Goal: Transaction & Acquisition: Book appointment/travel/reservation

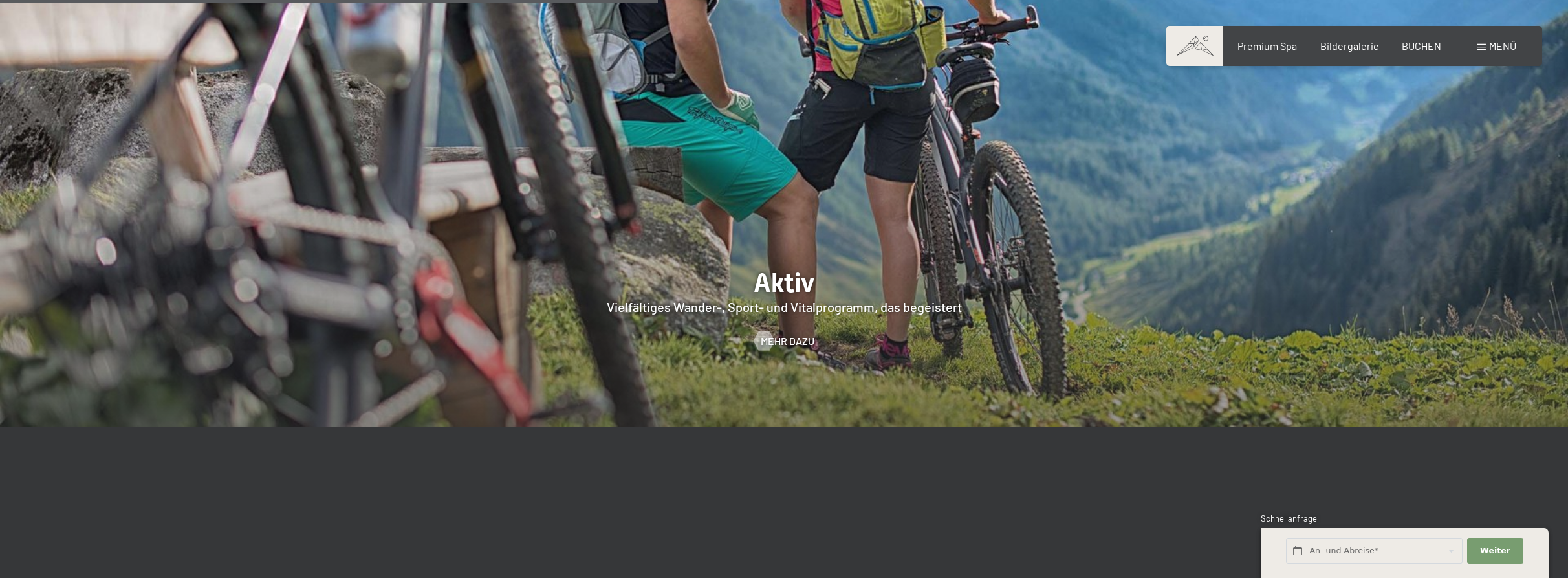
scroll to position [3615, 0]
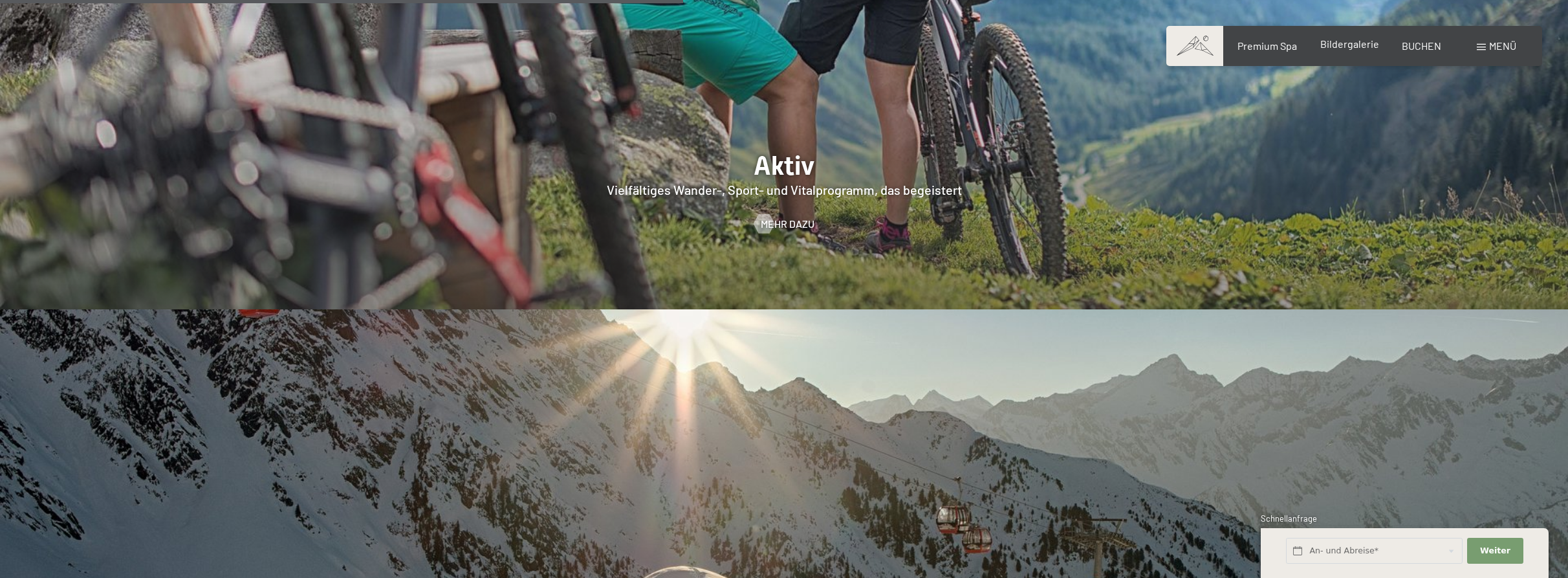
click at [1364, 44] on span "Bildergalerie" at bounding box center [1350, 43] width 59 height 12
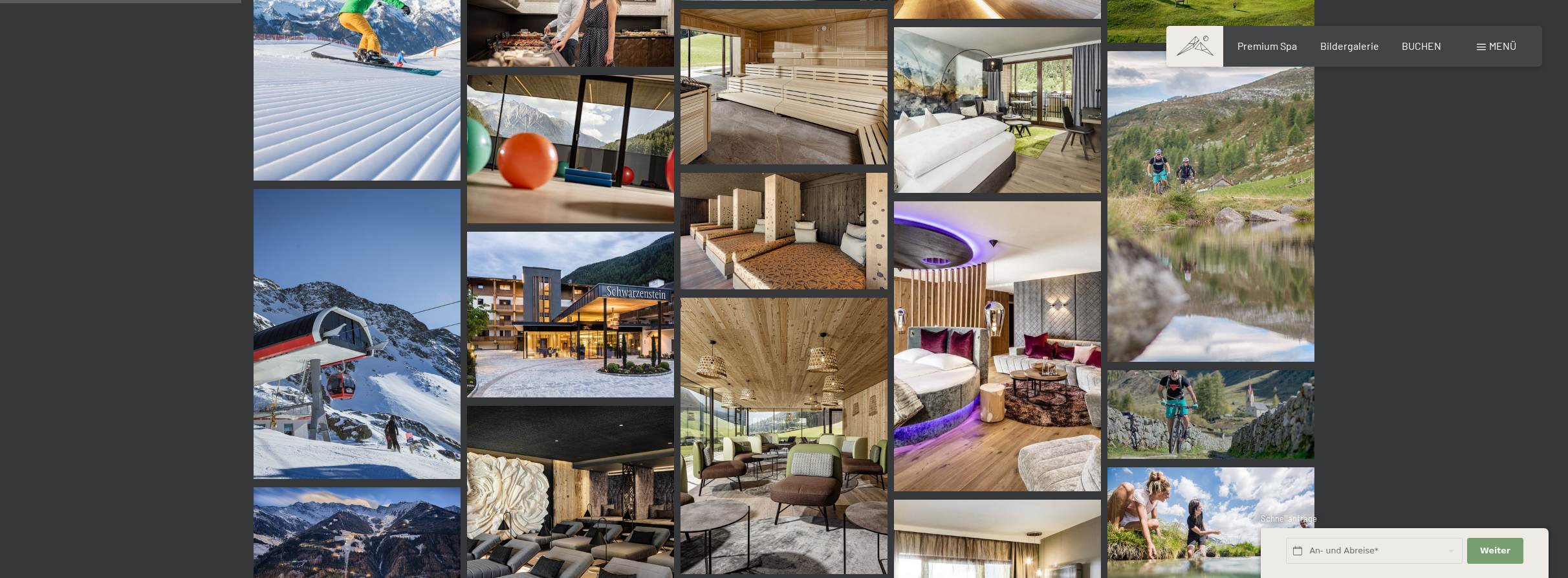
scroll to position [2562, 0]
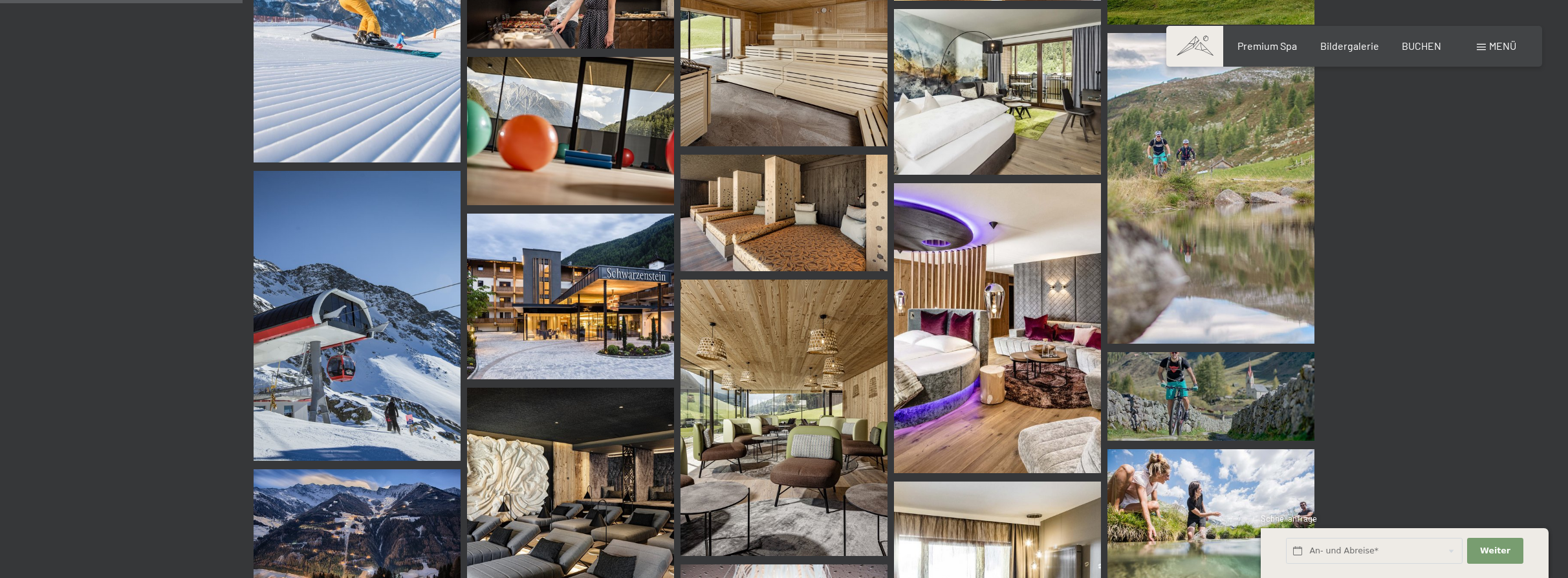
click at [1275, 53] on div "Buchen Anfragen Premium Spa Bildergalerie BUCHEN Menü DE IT EN Gutschein Bilder…" at bounding box center [1355, 46] width 324 height 14
click at [1277, 41] on span "Premium Spa" at bounding box center [1267, 43] width 60 height 12
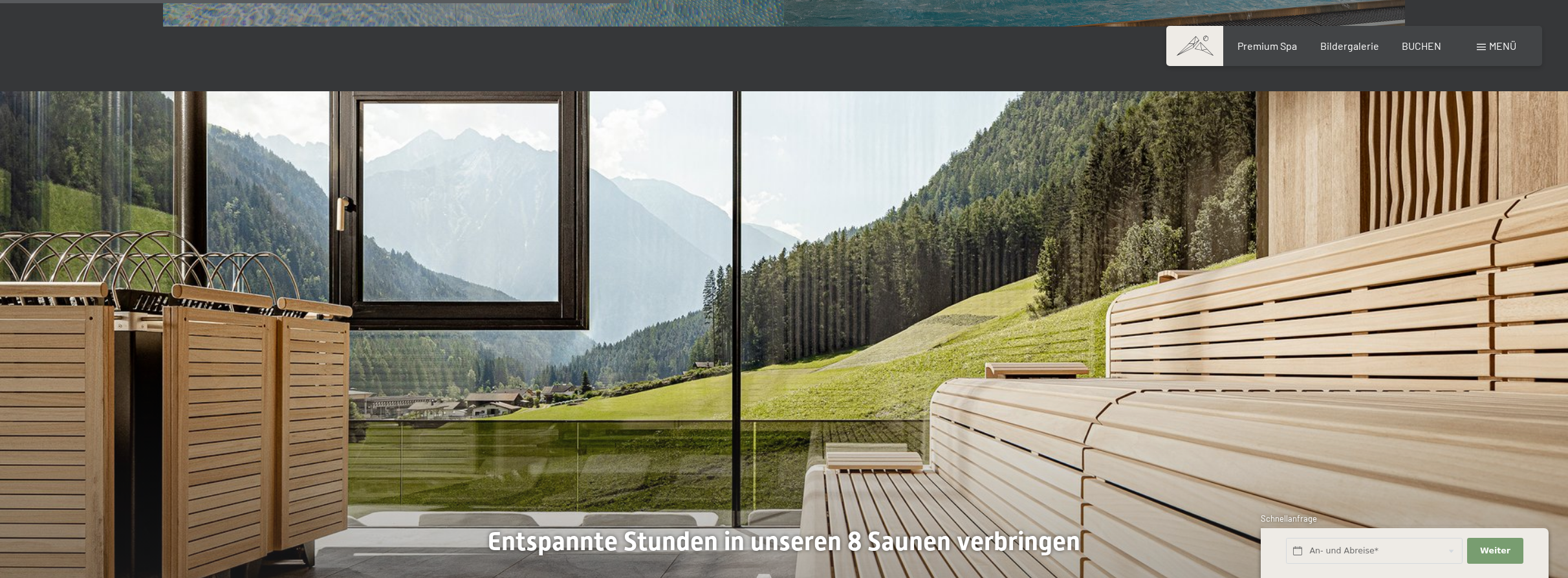
scroll to position [4103, 0]
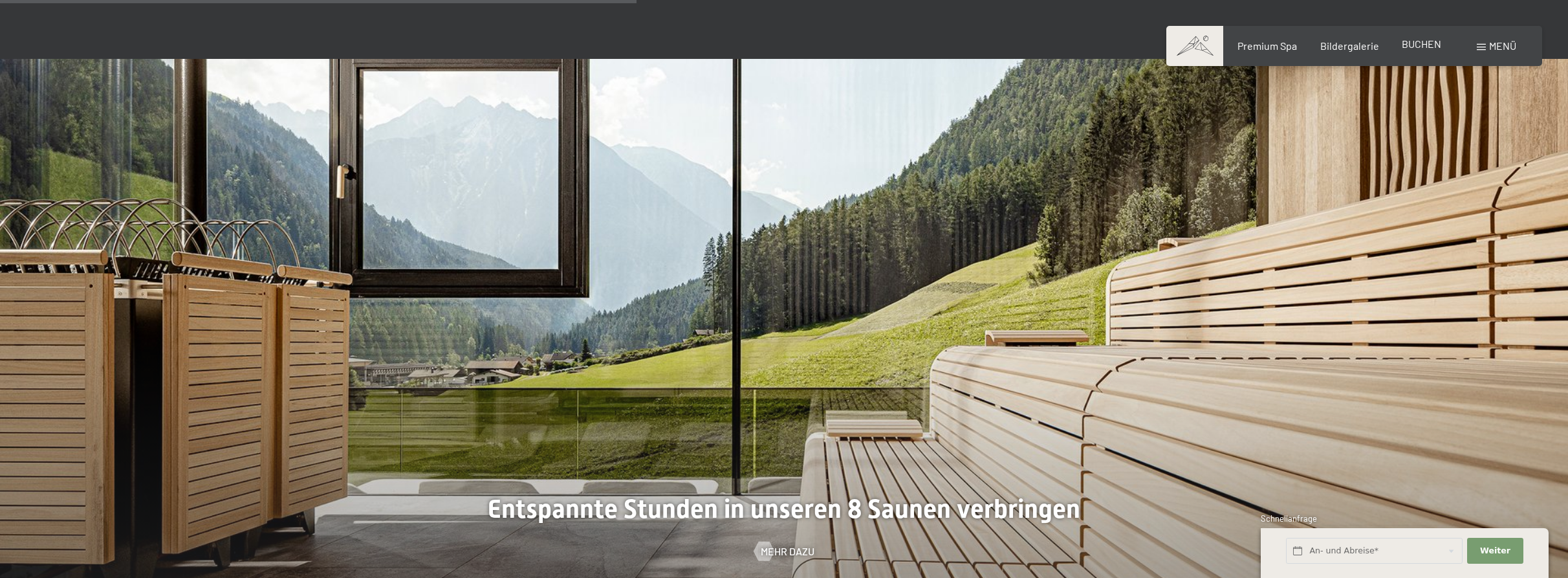
click at [1419, 42] on span "BUCHEN" at bounding box center [1422, 43] width 40 height 12
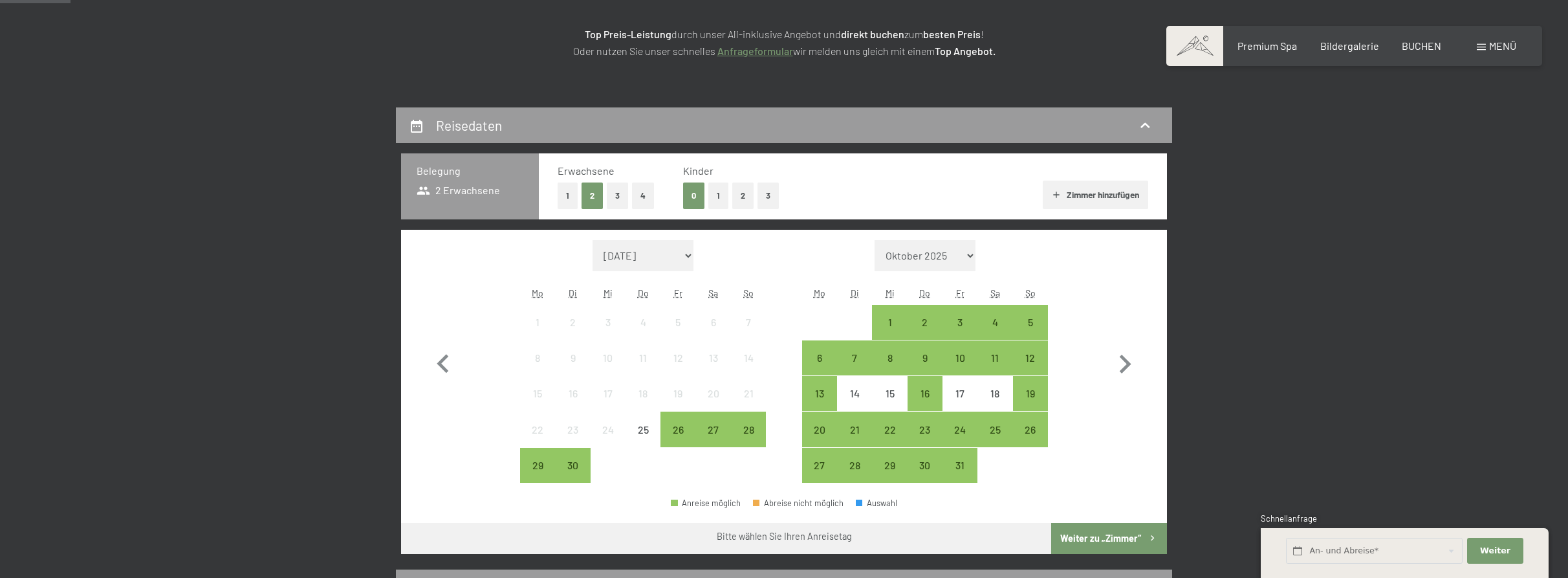
scroll to position [216, 0]
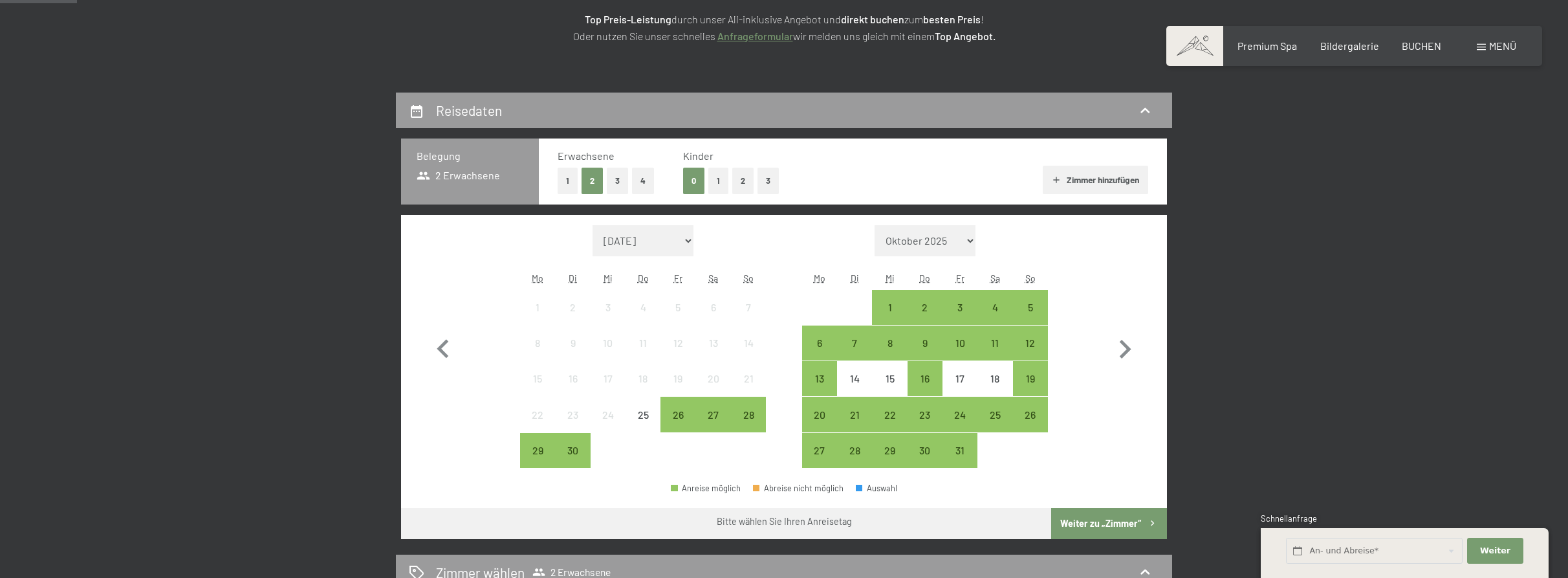
click at [566, 182] on button "1" at bounding box center [568, 181] width 20 height 26
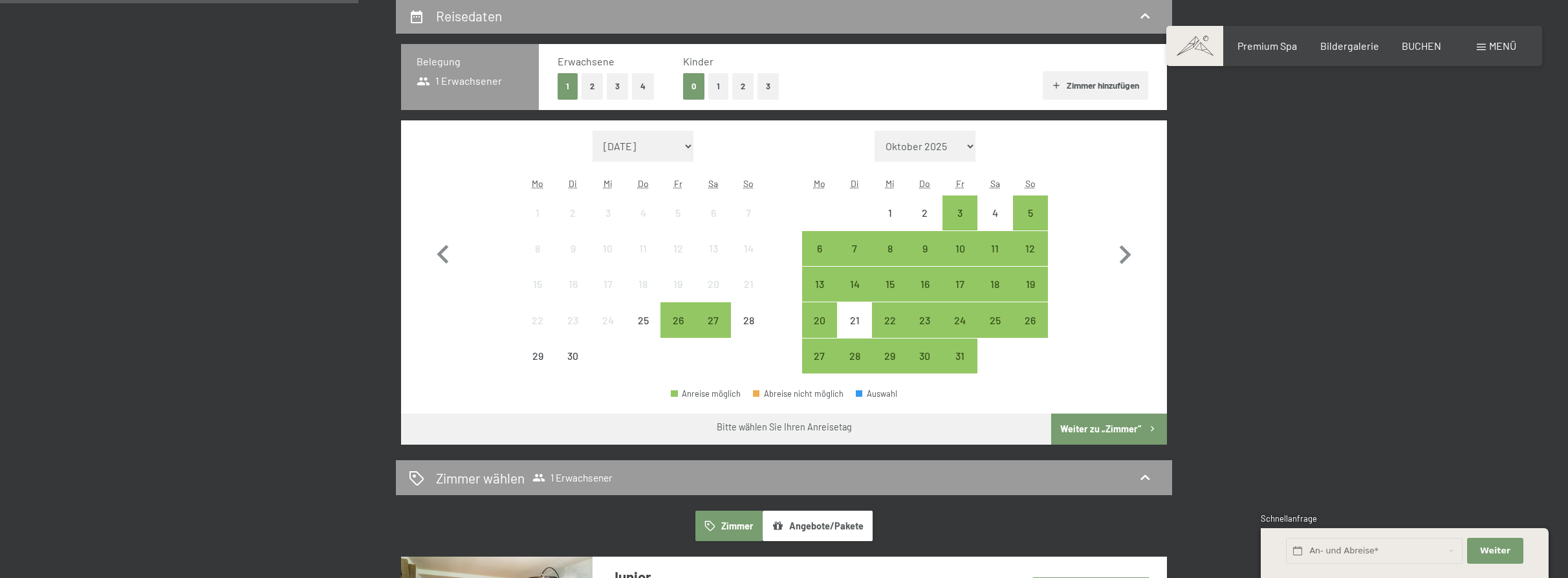
scroll to position [298, 0]
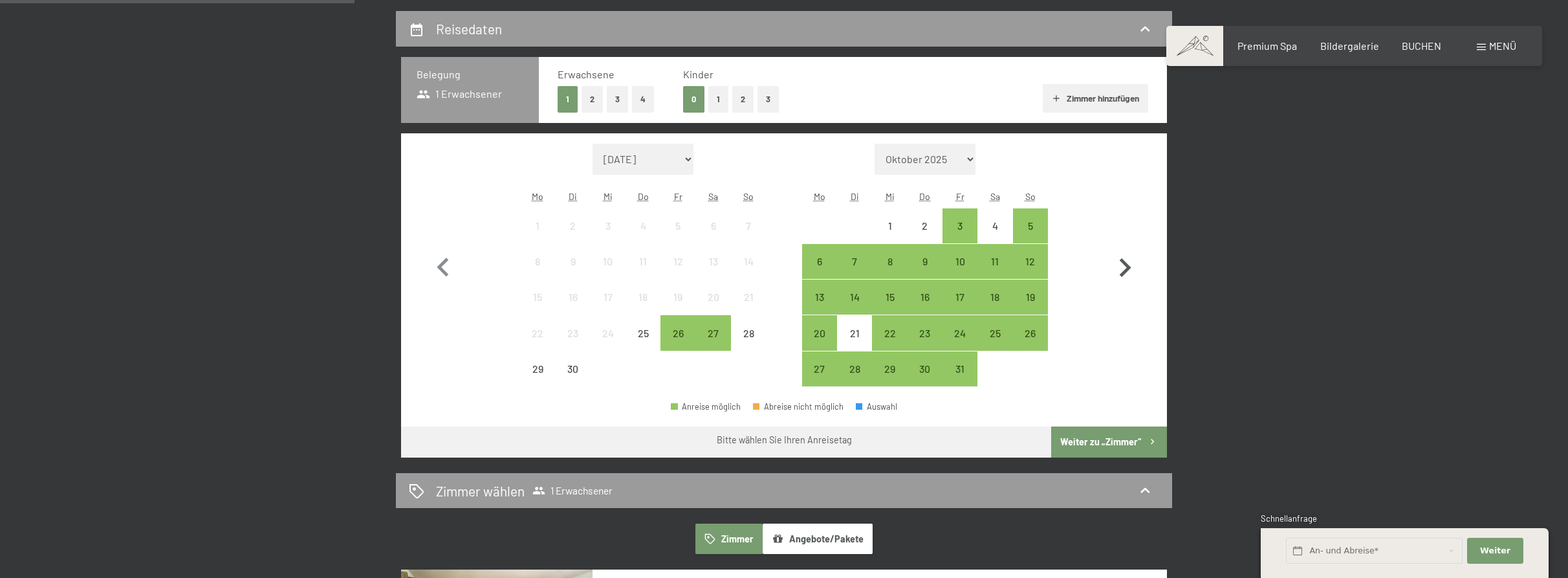
click at [1124, 265] on icon "button" at bounding box center [1125, 267] width 38 height 38
select select "2025-10-01"
select select "2025-11-01"
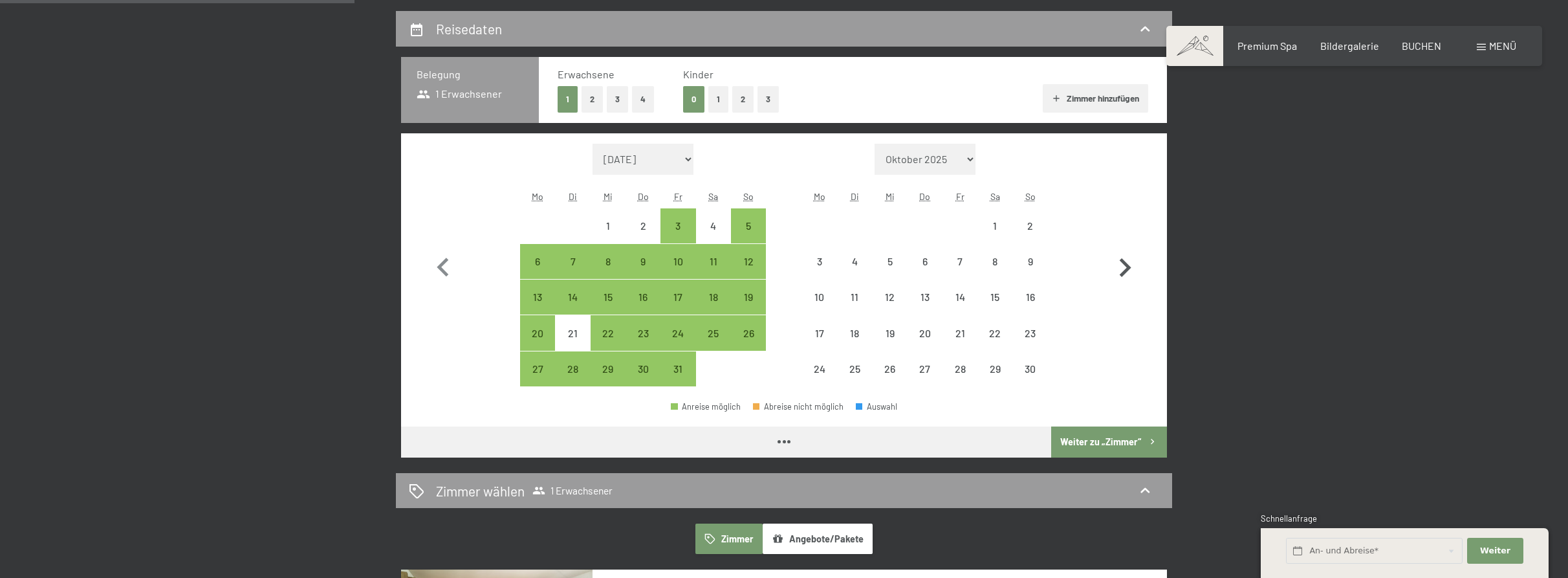
select select "2025-10-01"
select select "2025-11-01"
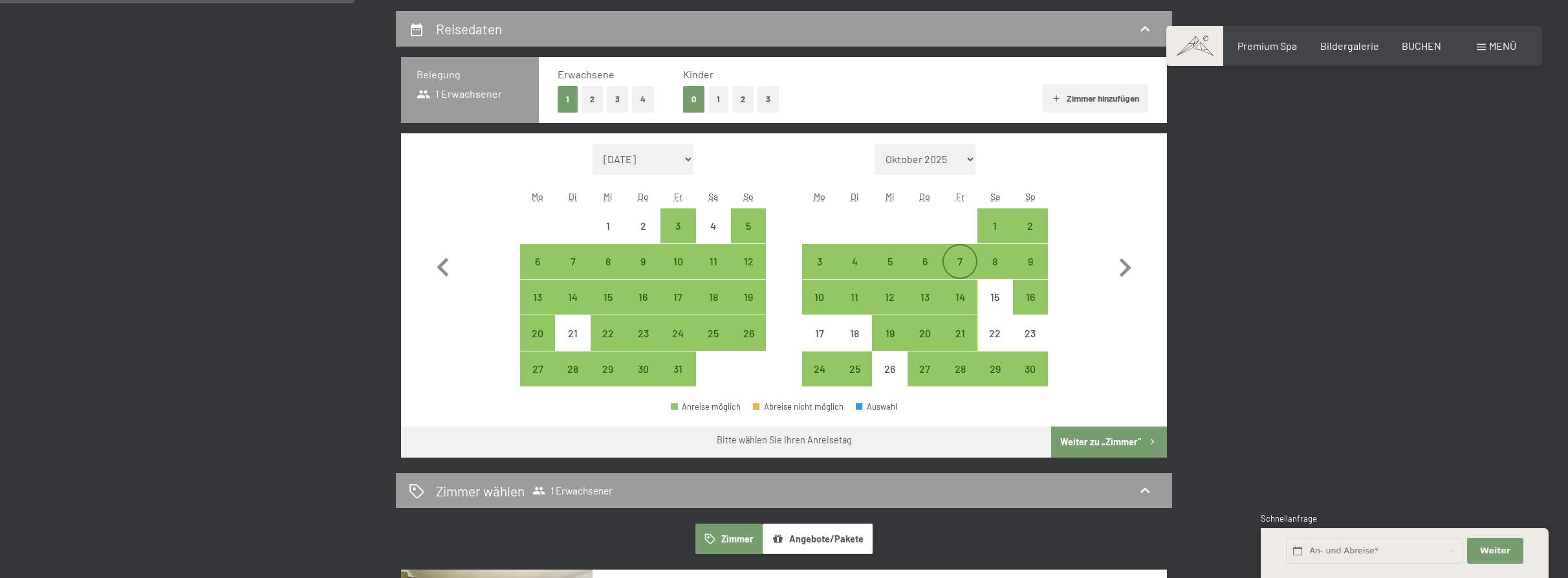
click at [962, 262] on div "7" at bounding box center [960, 272] width 33 height 33
select select "2025-10-01"
select select "2025-11-01"
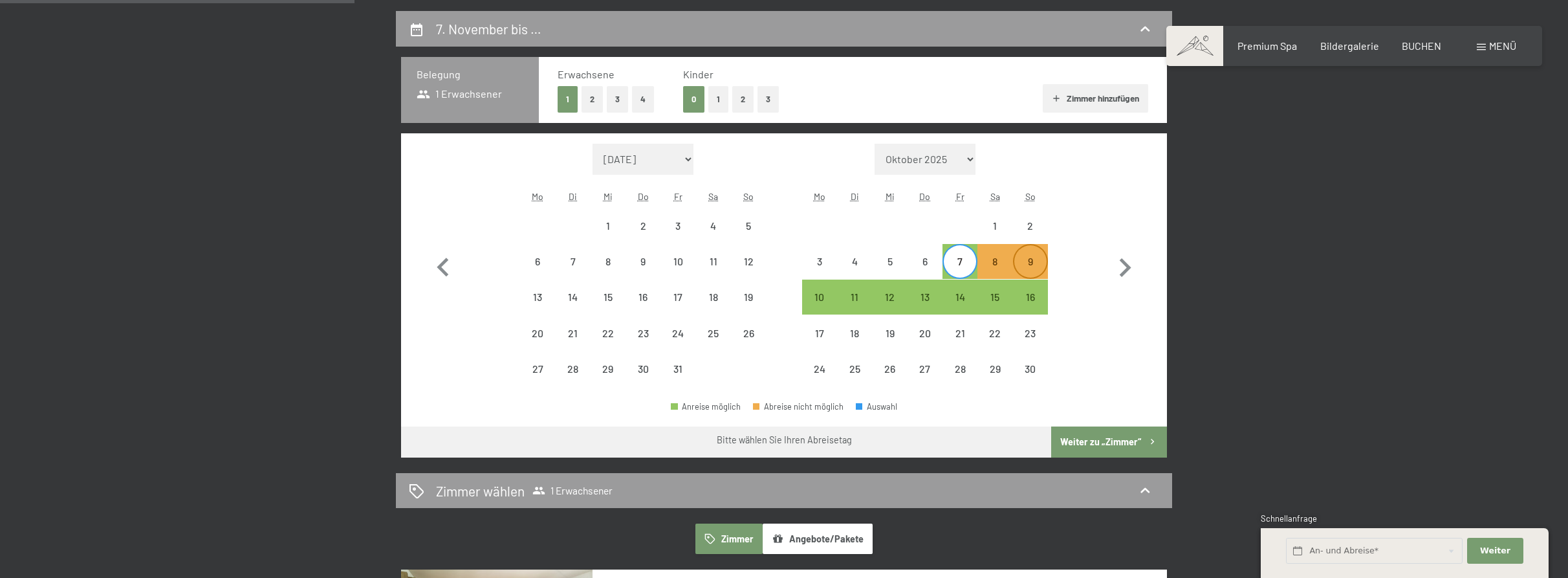
click at [1029, 262] on div "9" at bounding box center [1031, 272] width 33 height 33
select select "2025-10-01"
select select "2025-11-01"
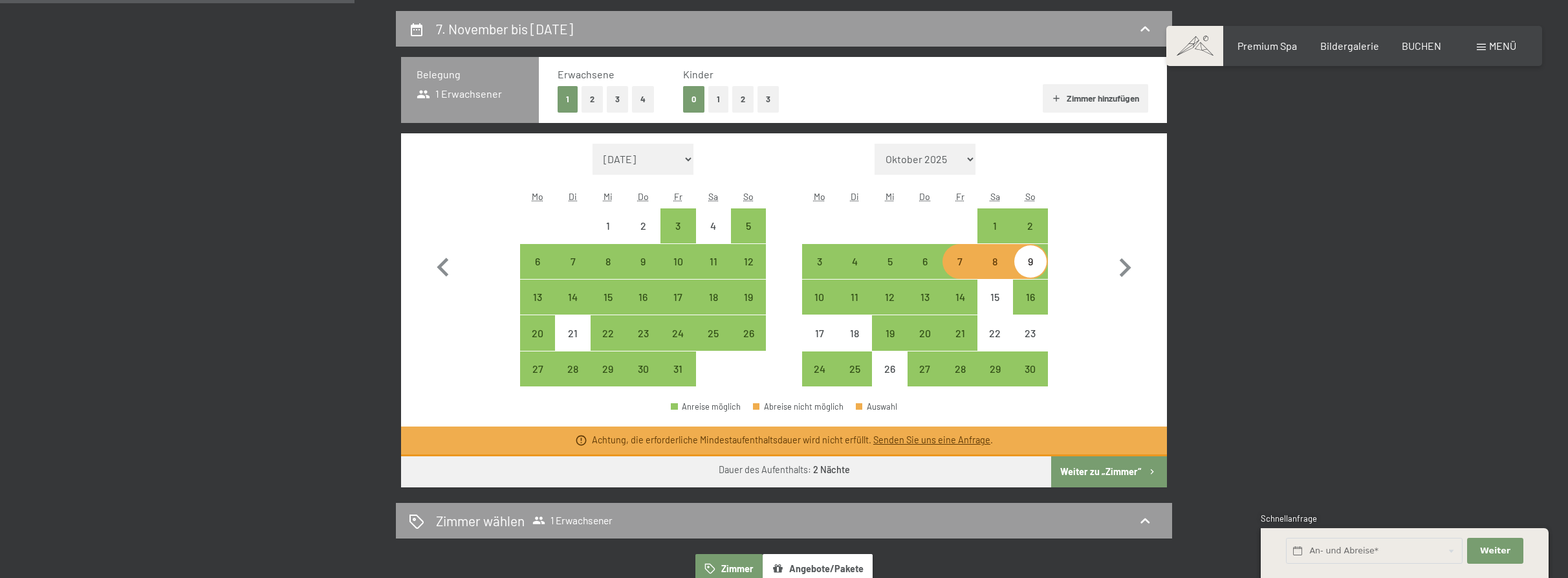
click at [952, 263] on div "7" at bounding box center [960, 272] width 33 height 33
select select "2025-10-01"
select select "2025-11-01"
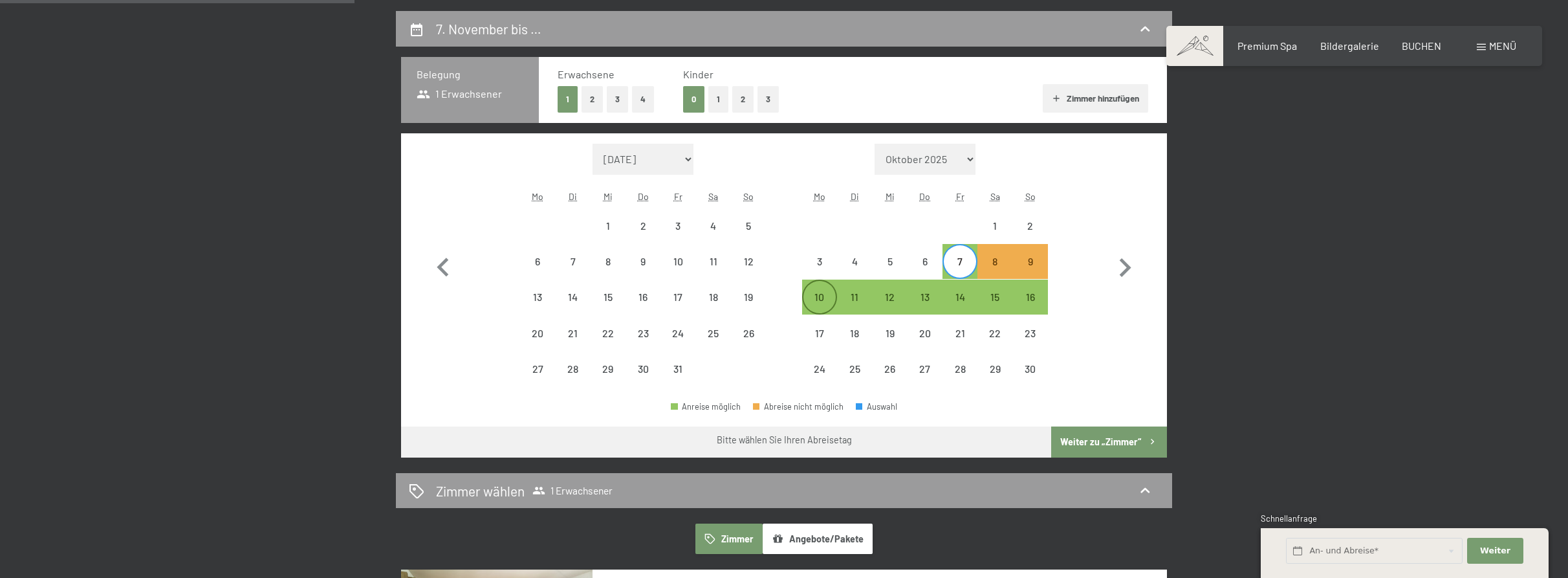
click at [817, 296] on div "10" at bounding box center [820, 309] width 33 height 33
select select "2025-10-01"
select select "2025-11-01"
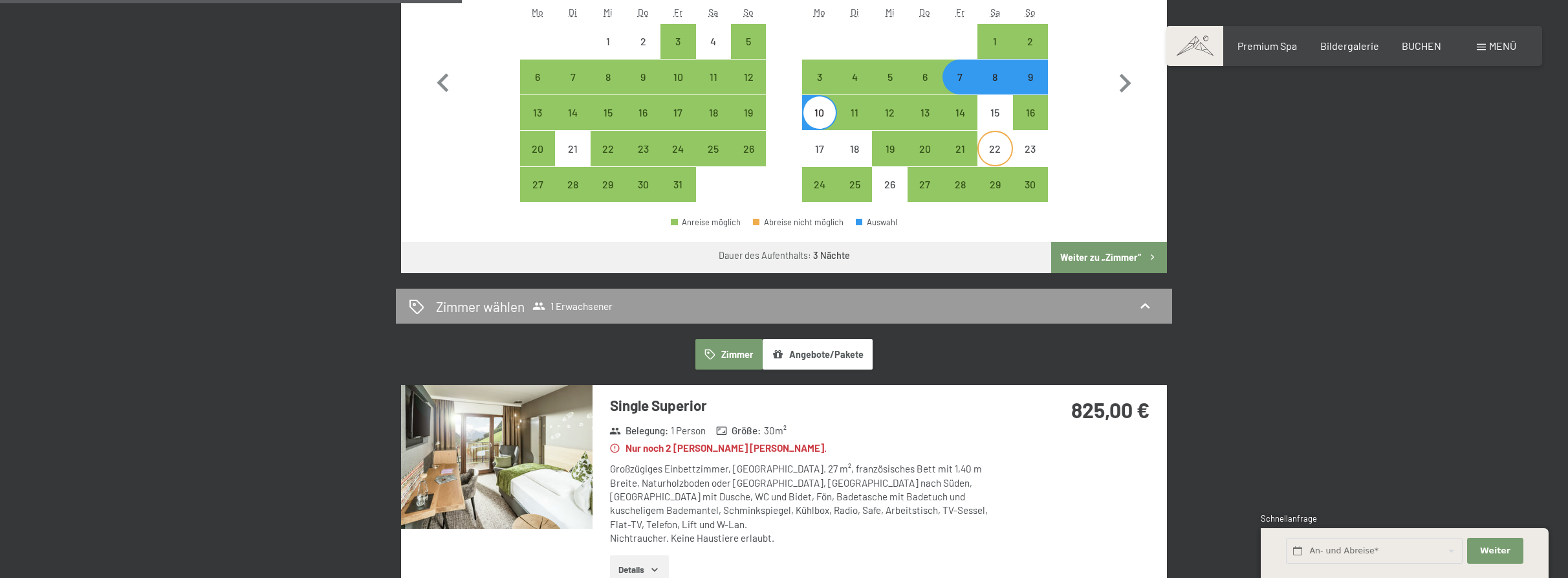
scroll to position [479, 0]
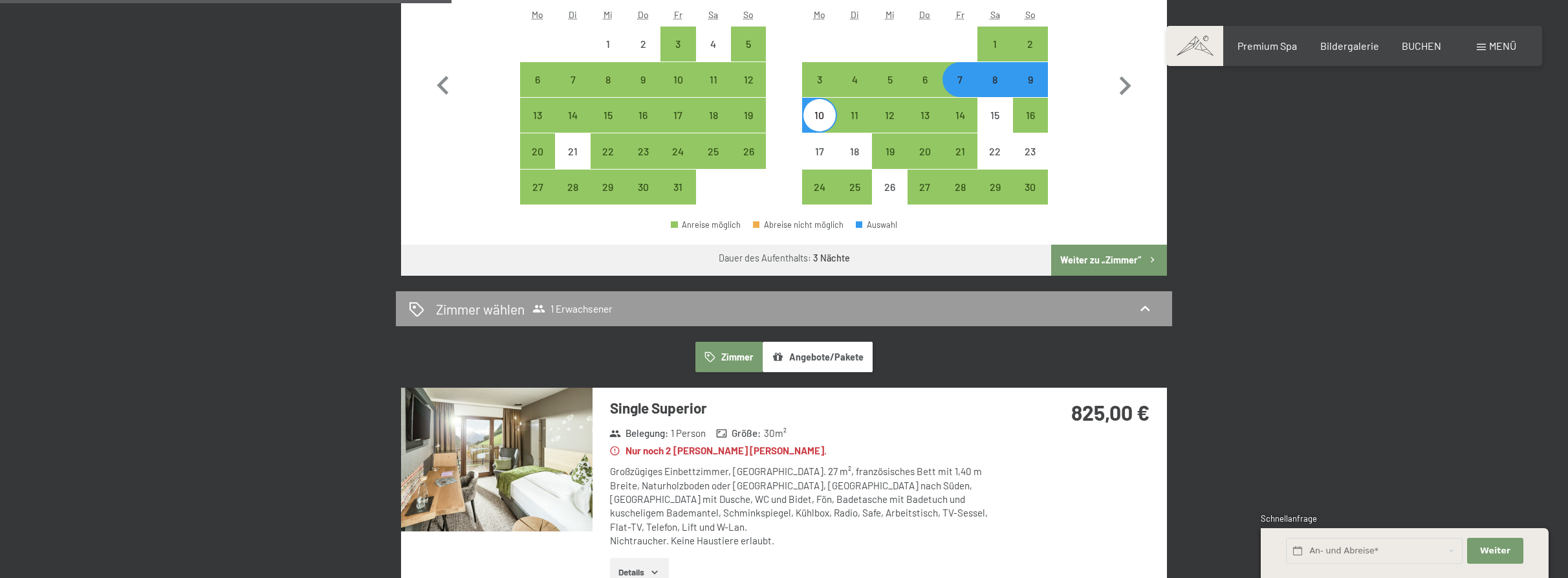
click at [1124, 256] on button "Weiter zu „Zimmer“" at bounding box center [1109, 260] width 116 height 31
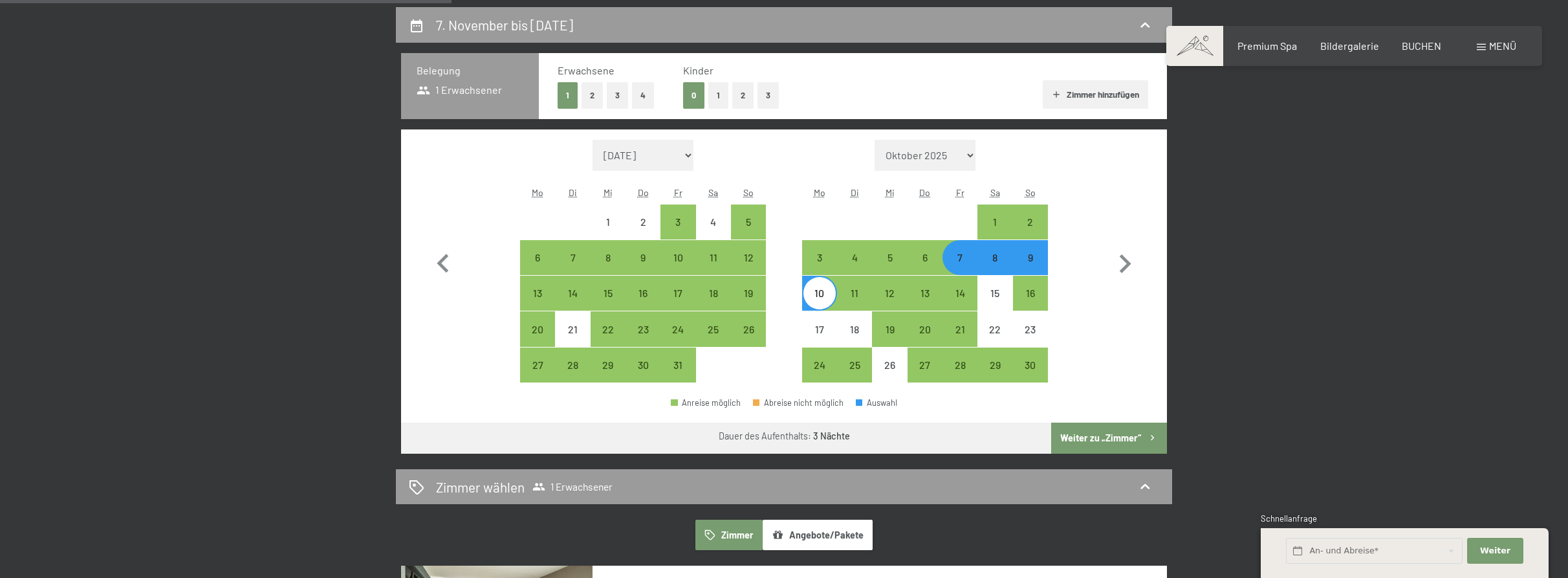
select select "2025-10-01"
select select "2025-11-01"
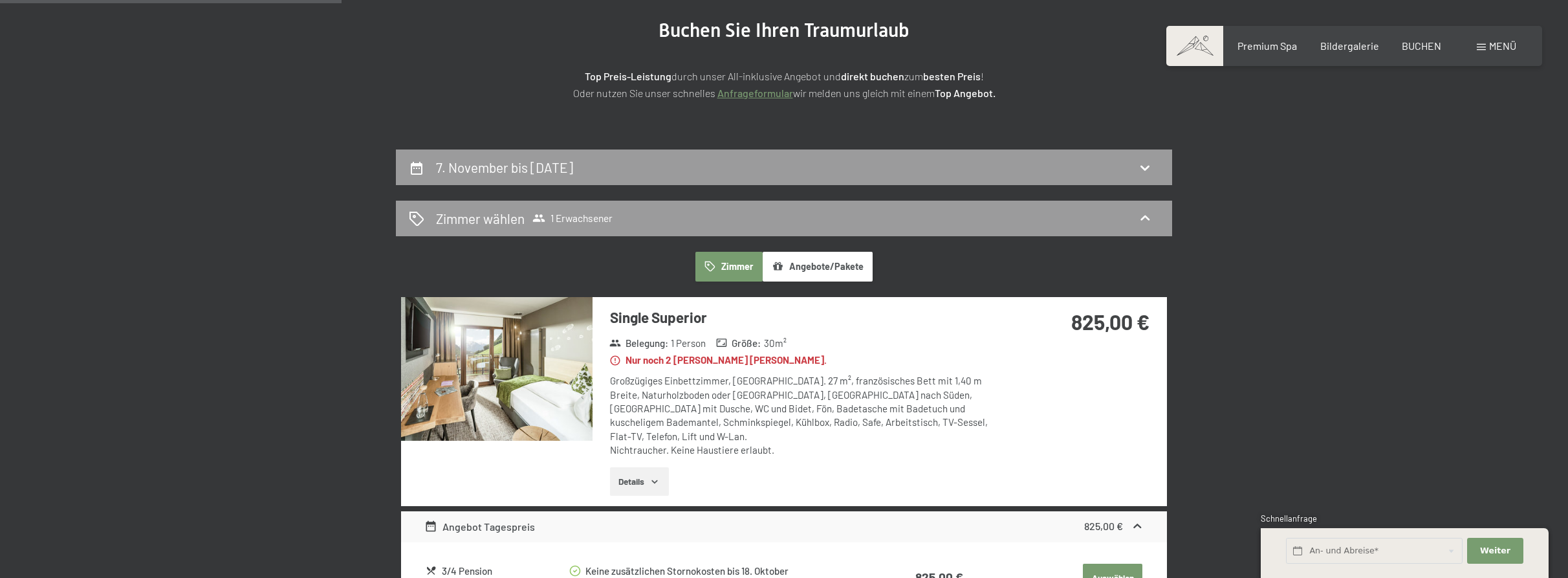
scroll to position [0, 0]
